Goal: Navigation & Orientation: Find specific page/section

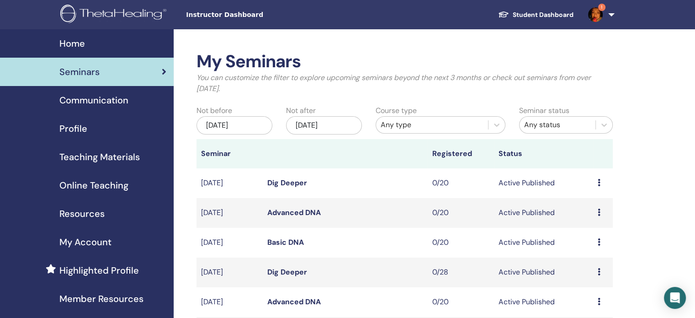
click at [545, 16] on link "Student Dashboard" at bounding box center [536, 14] width 90 height 17
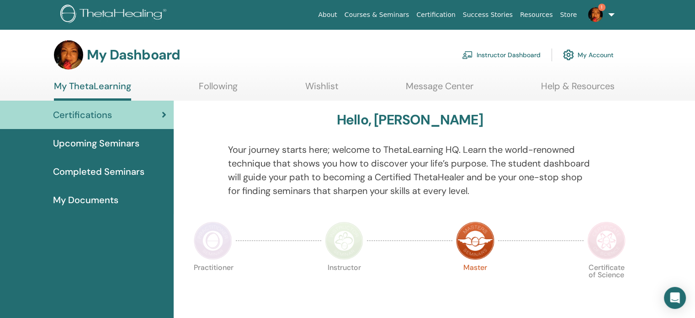
click at [85, 141] on span "Upcoming Seminars" at bounding box center [96, 143] width 86 height 14
click at [90, 171] on span "Completed Seminars" at bounding box center [98, 171] width 91 height 14
click at [602, 15] on img at bounding box center [595, 14] width 15 height 15
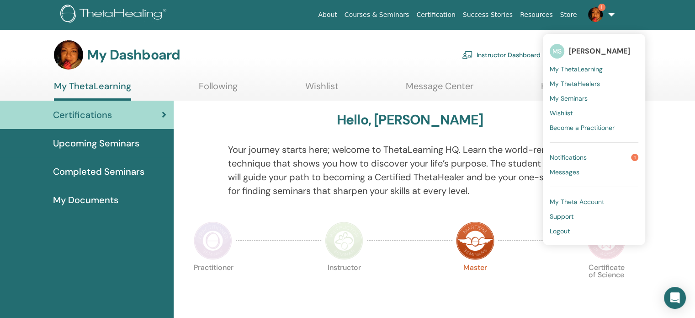
click at [602, 15] on img at bounding box center [595, 14] width 15 height 15
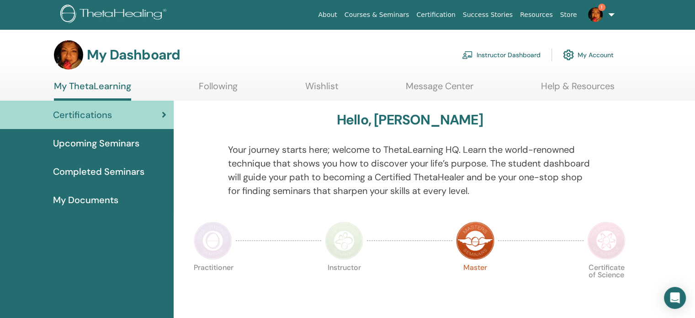
click at [85, 141] on span "Upcoming Seminars" at bounding box center [96, 143] width 86 height 14
click at [213, 85] on link "Following" at bounding box center [218, 89] width 39 height 18
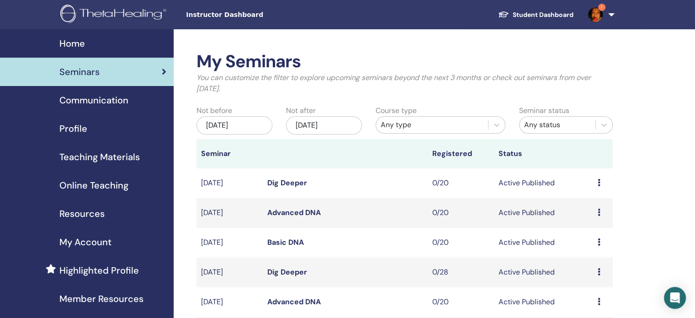
click at [533, 17] on link "Student Dashboard" at bounding box center [536, 14] width 90 height 17
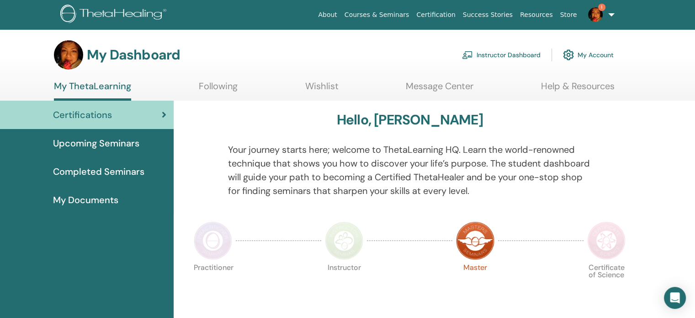
click at [84, 146] on span "Upcoming Seminars" at bounding box center [96, 143] width 86 height 14
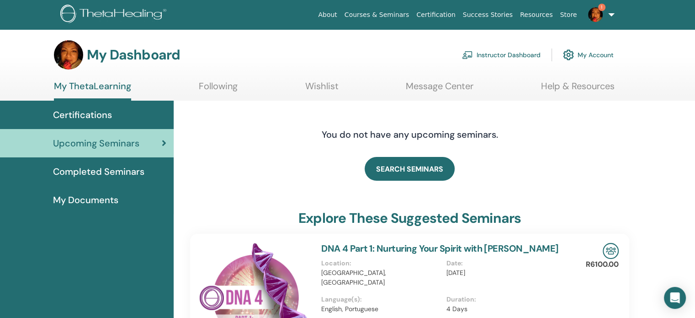
click at [90, 171] on span "Completed Seminars" at bounding box center [98, 171] width 91 height 14
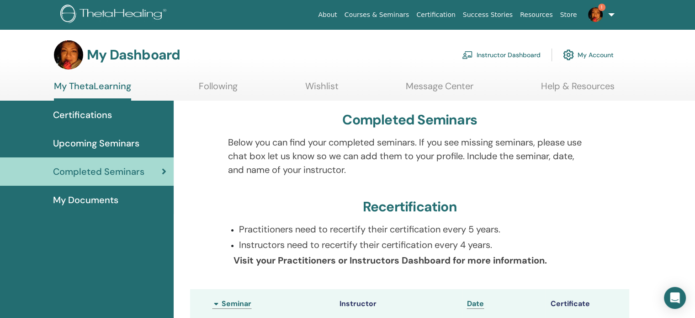
click at [95, 196] on span "My Documents" at bounding box center [85, 200] width 65 height 14
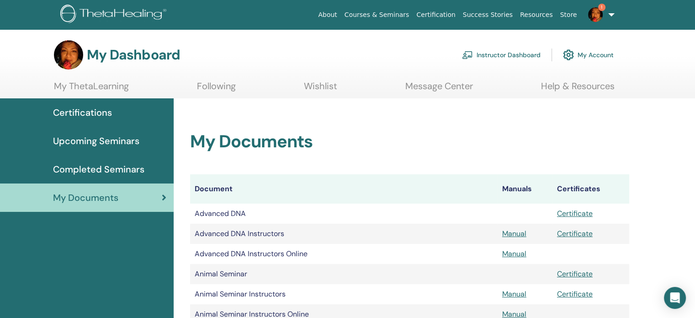
click at [318, 80] on link "Wishlist" at bounding box center [320, 89] width 33 height 18
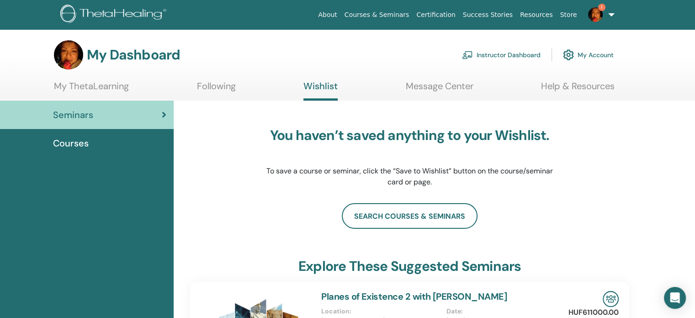
click at [223, 82] on link "Following" at bounding box center [216, 89] width 39 height 18
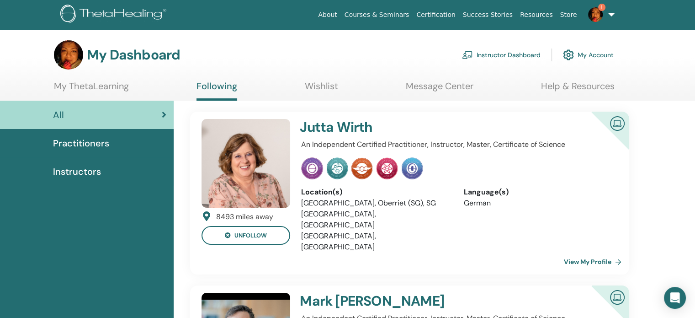
click at [402, 15] on link "Courses & Seminars" at bounding box center [377, 14] width 72 height 17
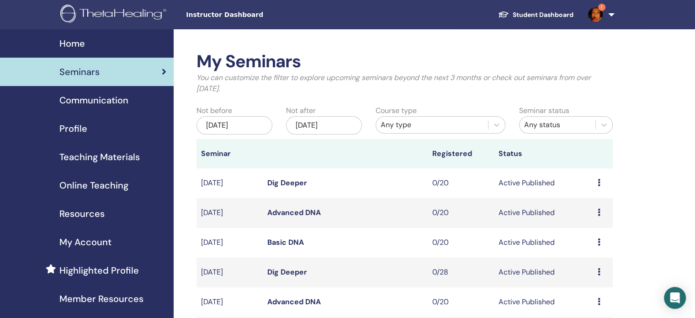
click at [122, 12] on img at bounding box center [114, 15] width 109 height 21
